Goal: Register for event/course

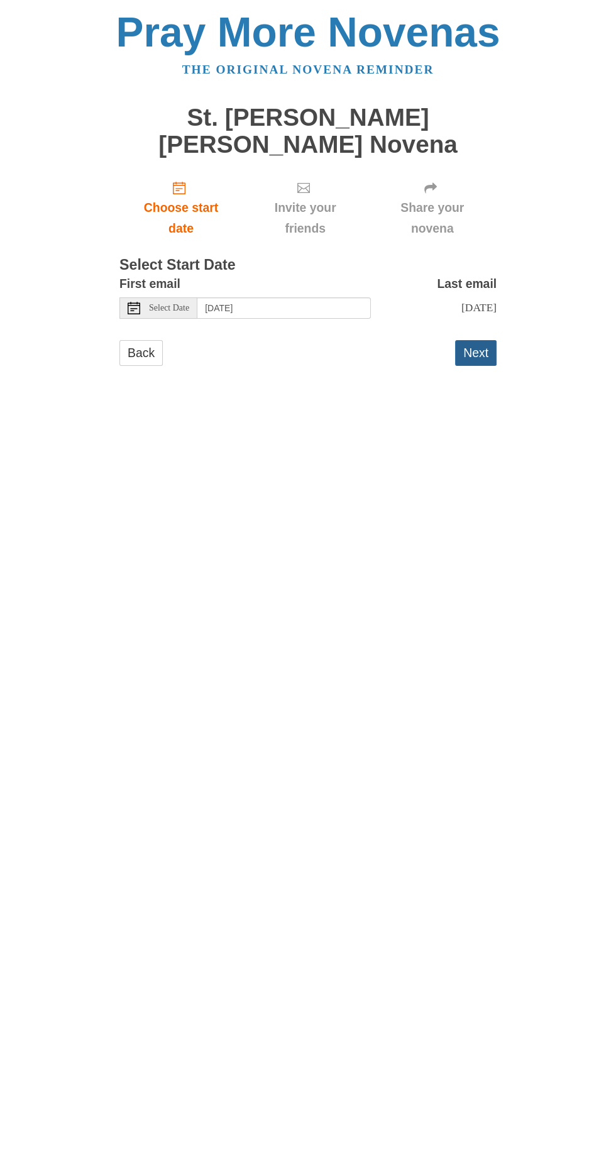
click at [487, 340] on button "Next" at bounding box center [476, 353] width 42 height 26
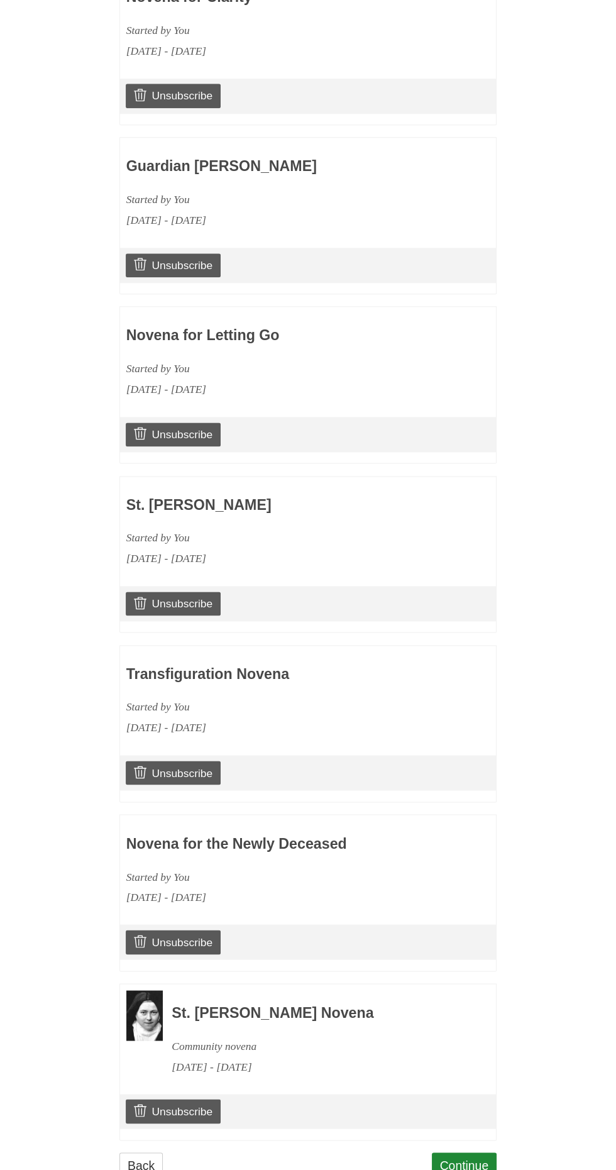
scroll to position [862, 0]
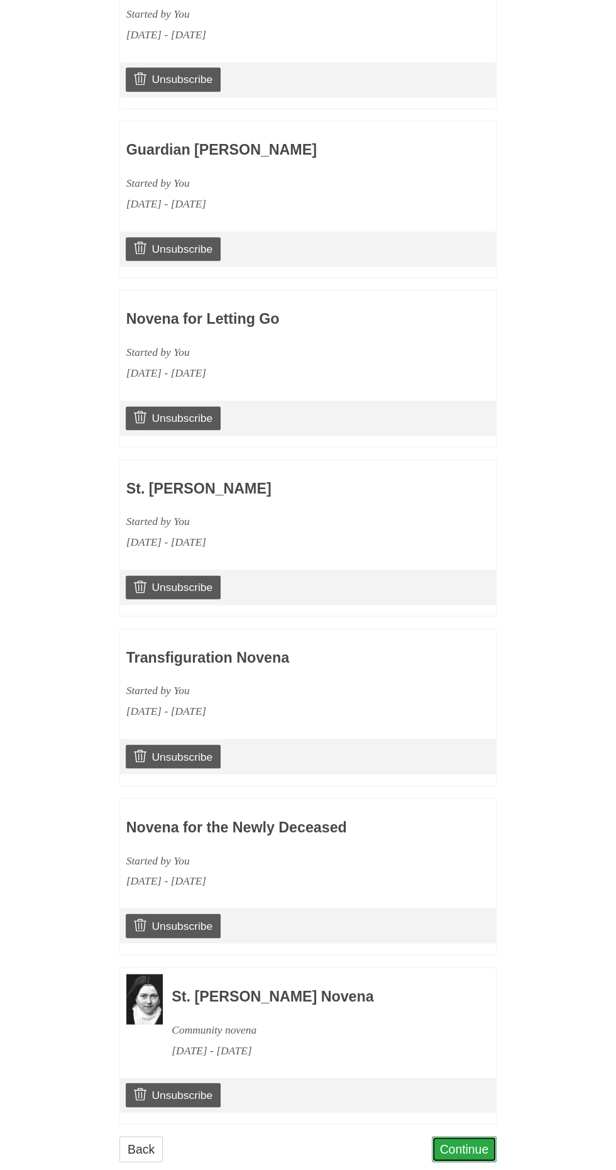
click at [486, 1136] on link "Continue" at bounding box center [464, 1149] width 65 height 26
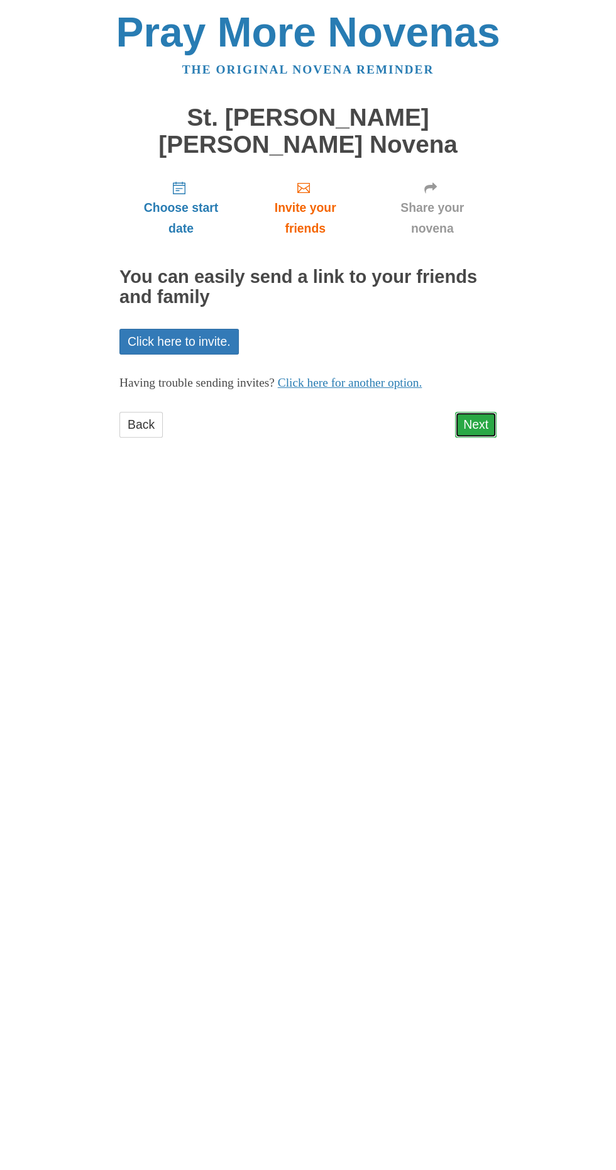
click at [480, 412] on link "Next" at bounding box center [476, 425] width 42 height 26
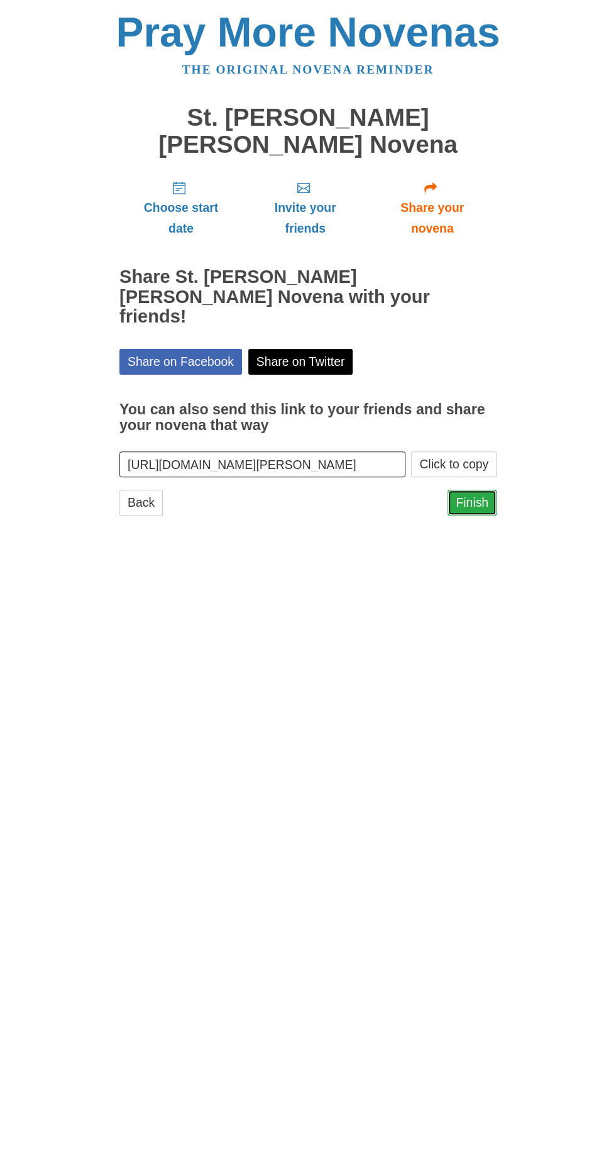
click at [483, 490] on link "Finish" at bounding box center [472, 503] width 49 height 26
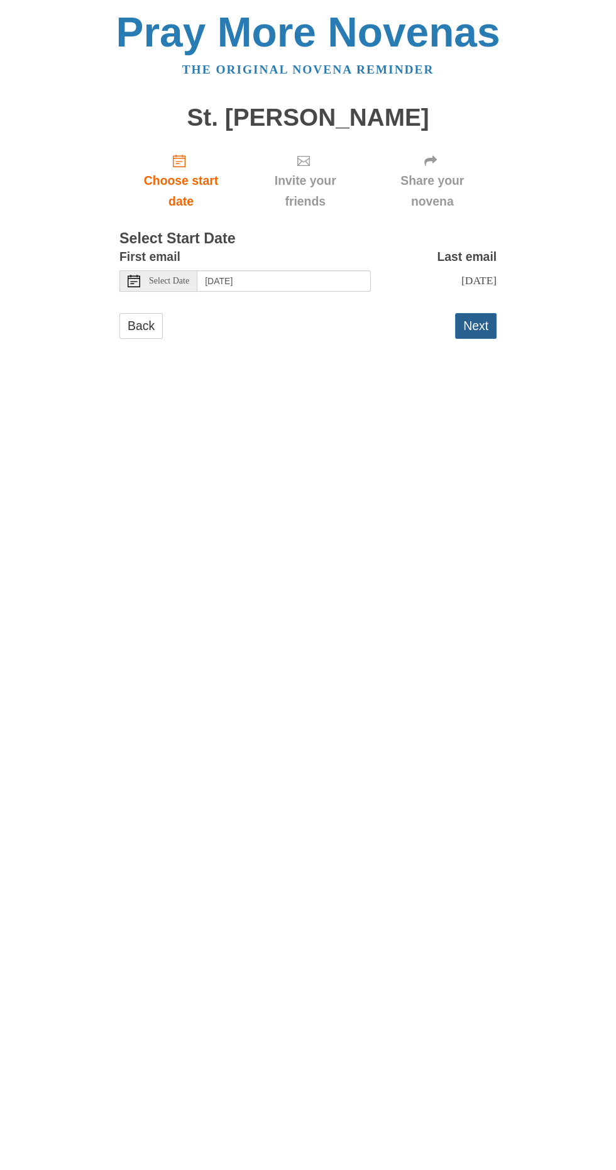
click at [485, 323] on button "Next" at bounding box center [476, 326] width 42 height 26
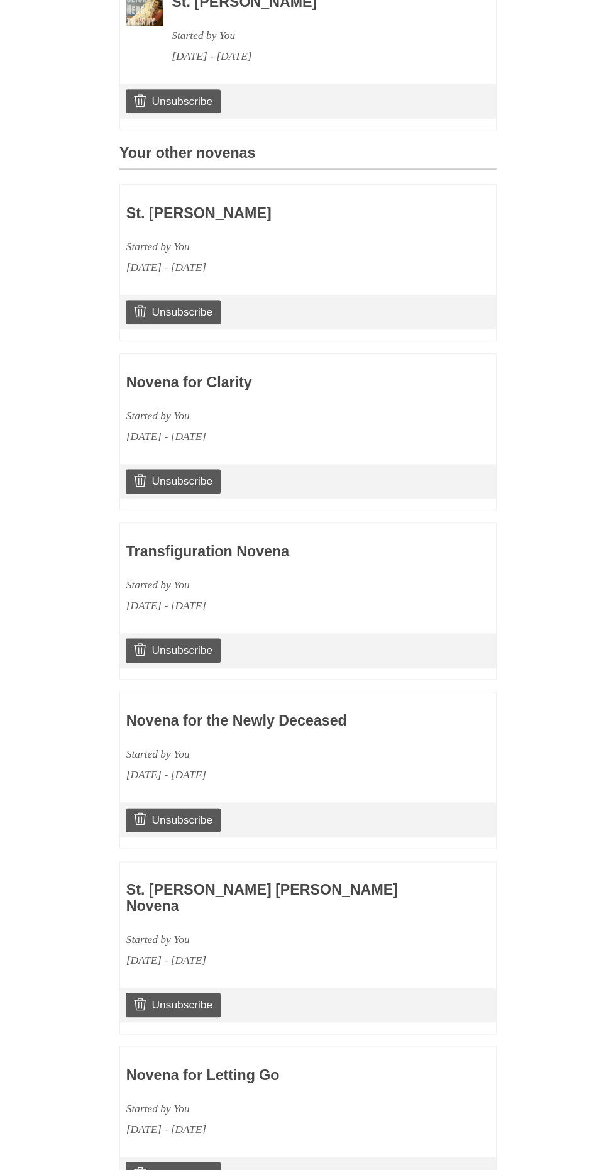
scroll to position [1030, 0]
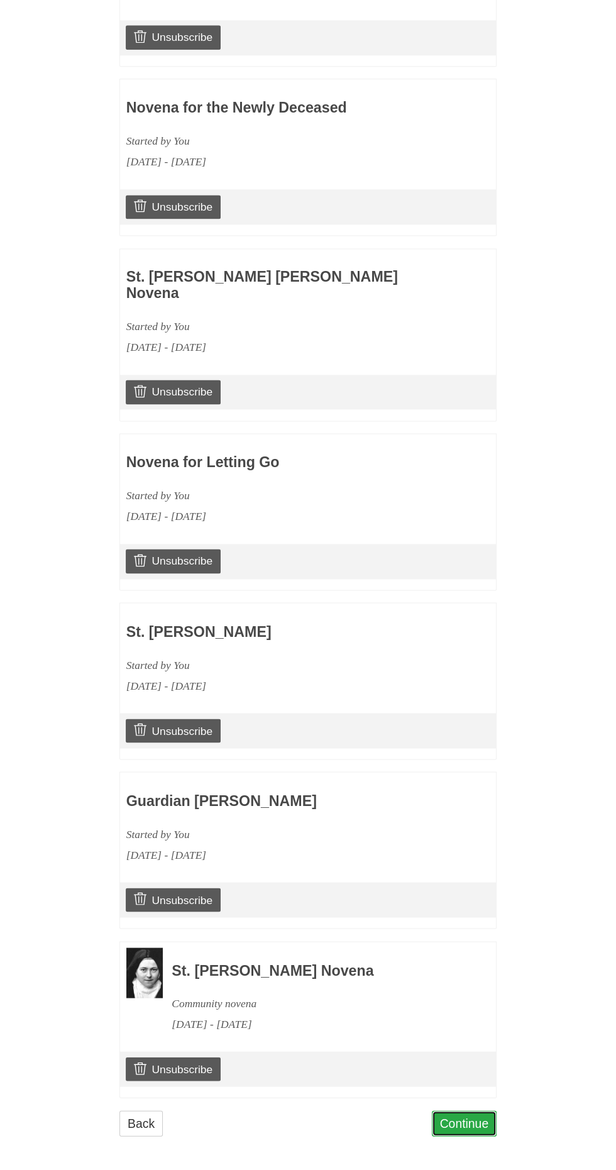
click at [465, 1126] on link "Continue" at bounding box center [464, 1124] width 65 height 26
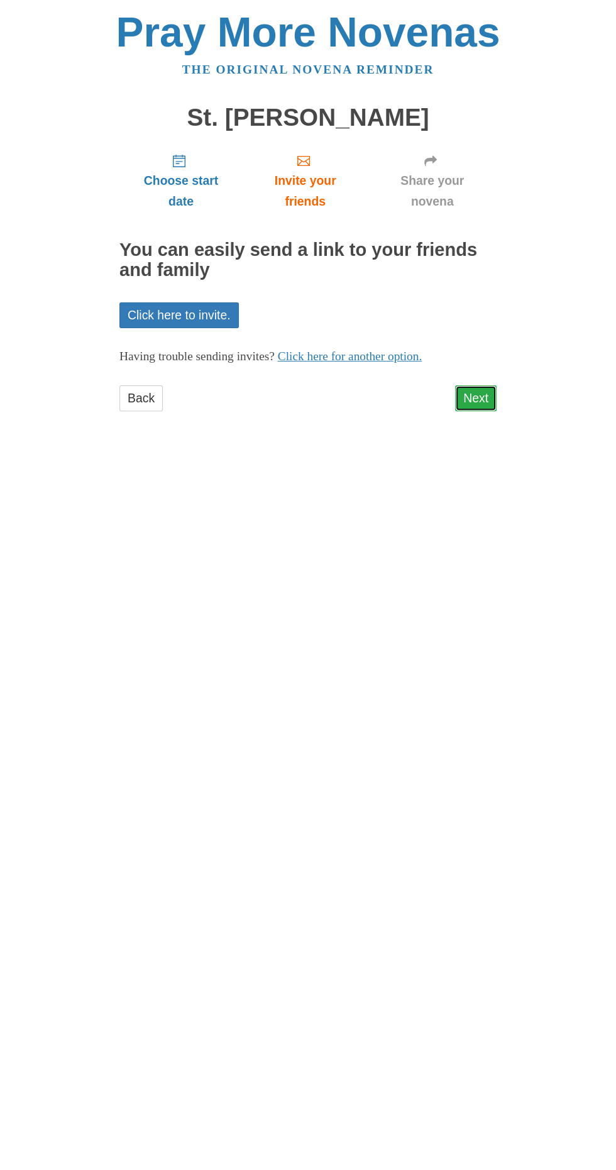
click at [490, 385] on link "Next" at bounding box center [476, 398] width 42 height 26
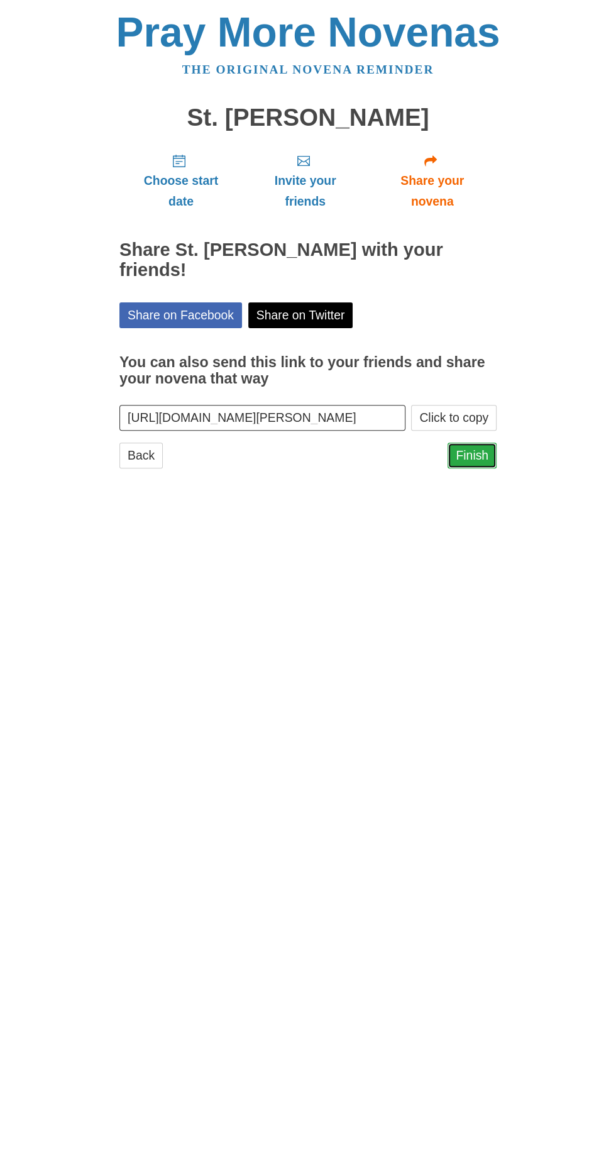
click at [487, 443] on link "Finish" at bounding box center [472, 456] width 49 height 26
